Goal: Task Accomplishment & Management: Use online tool/utility

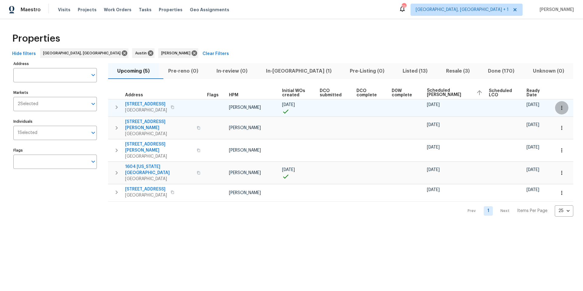
click at [561, 109] on icon "button" at bounding box center [561, 108] width 1 height 4
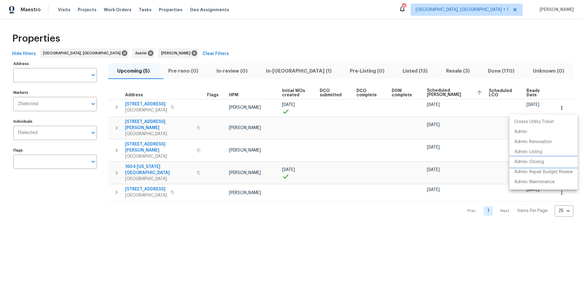
click at [537, 163] on p "Admin: Closing" at bounding box center [530, 162] width 30 height 6
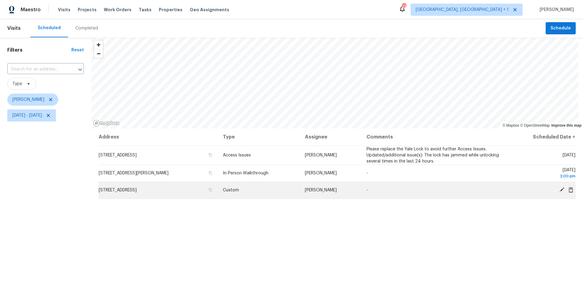
click at [182, 188] on td "9909 Birch Tree Dr, Temple, TX 76502" at bounding box center [158, 190] width 120 height 17
